Goal: Information Seeking & Learning: Find specific fact

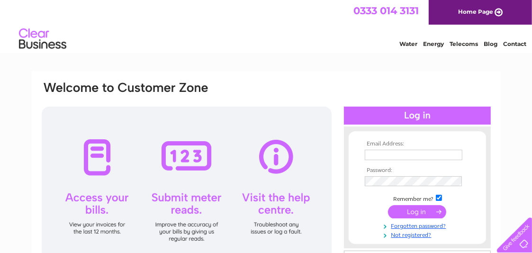
type input "[EMAIL_ADDRESS][DOMAIN_NAME]"
click at [416, 210] on input "submit" at bounding box center [417, 211] width 58 height 13
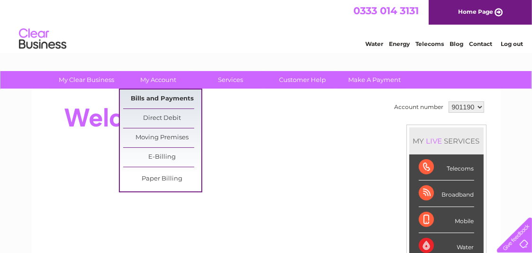
click at [177, 95] on link "Bills and Payments" at bounding box center [162, 99] width 78 height 19
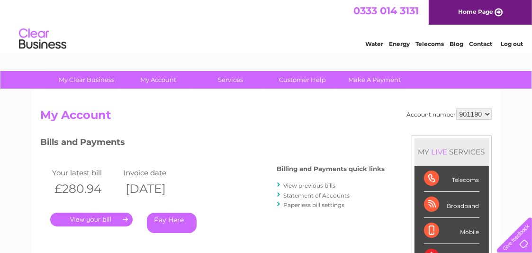
scroll to position [47, 0]
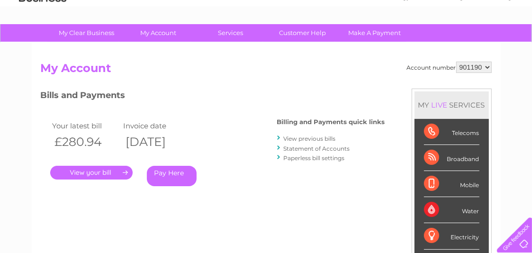
click at [101, 170] on link "." at bounding box center [91, 173] width 82 height 14
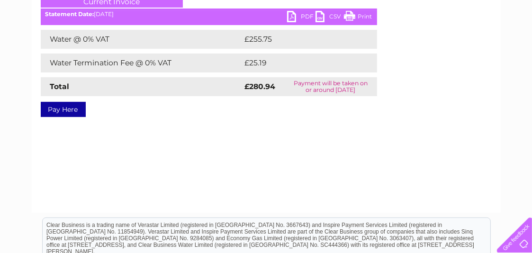
scroll to position [47, 0]
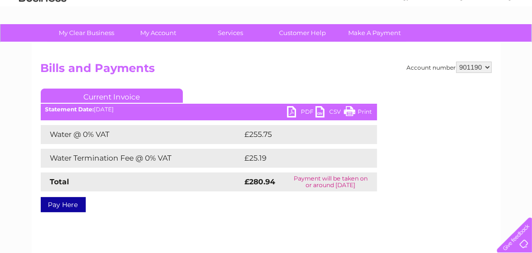
click at [300, 109] on link "PDF" at bounding box center [301, 113] width 28 height 14
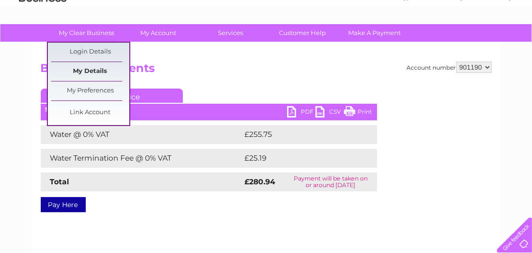
click at [96, 72] on link "My Details" at bounding box center [90, 71] width 78 height 19
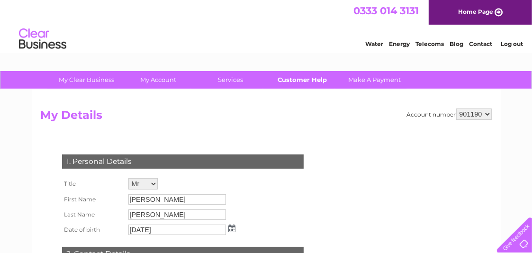
click at [298, 84] on link "Customer Help" at bounding box center [303, 80] width 78 height 18
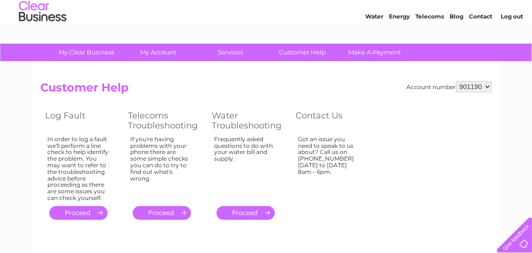
scroll to position [47, 0]
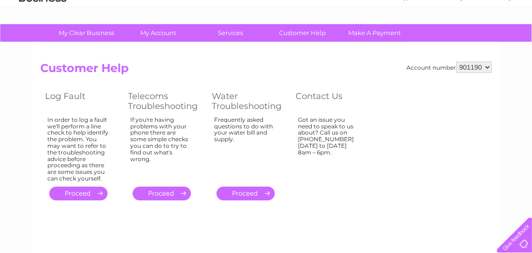
click at [257, 195] on link "." at bounding box center [246, 194] width 58 height 14
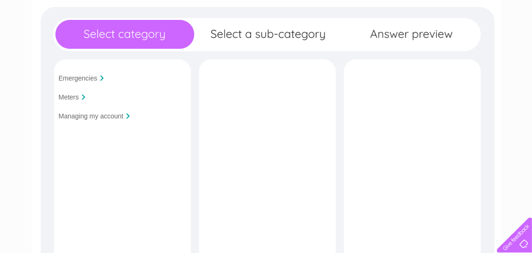
scroll to position [142, 0]
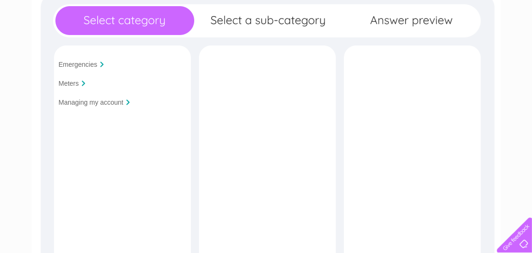
click at [98, 103] on input "Managing my account" at bounding box center [91, 103] width 65 height 8
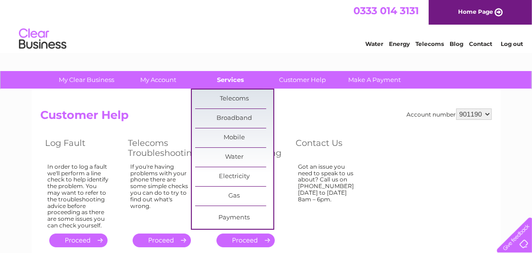
click at [223, 77] on link "Services" at bounding box center [231, 80] width 78 height 18
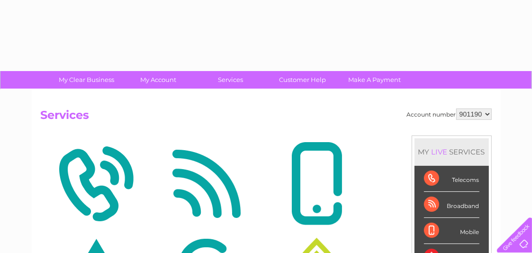
click at [241, 158] on img at bounding box center [207, 184] width 106 height 92
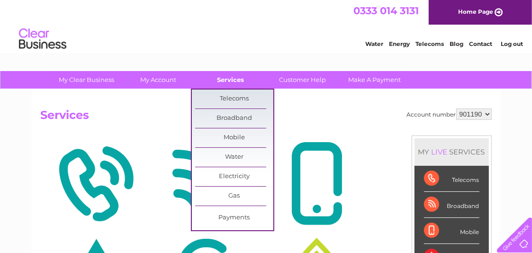
click at [228, 82] on link "Services" at bounding box center [231, 80] width 78 height 18
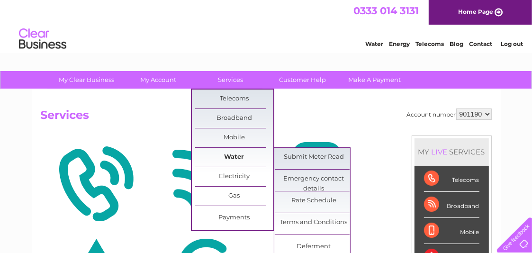
click at [237, 156] on link "Water" at bounding box center [234, 157] width 78 height 19
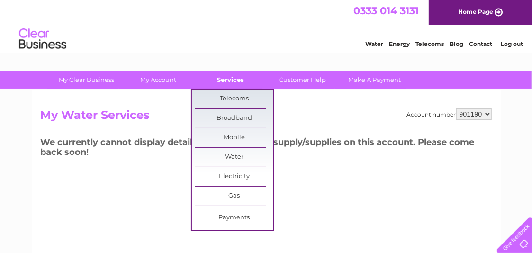
click at [237, 85] on link "Services" at bounding box center [231, 80] width 78 height 18
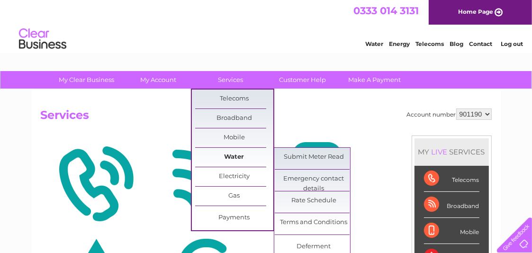
click at [233, 160] on link "Water" at bounding box center [234, 157] width 78 height 19
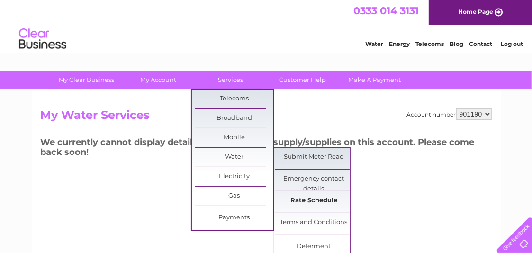
scroll to position [47, 0]
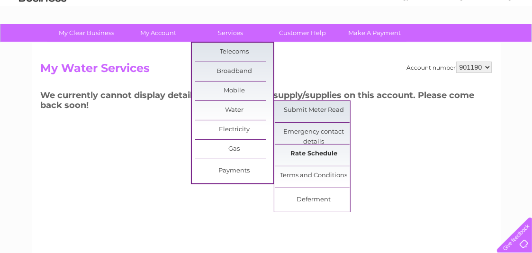
click at [301, 152] on link "Rate Schedule" at bounding box center [314, 154] width 78 height 19
